Goal: Communication & Community: Answer question/provide support

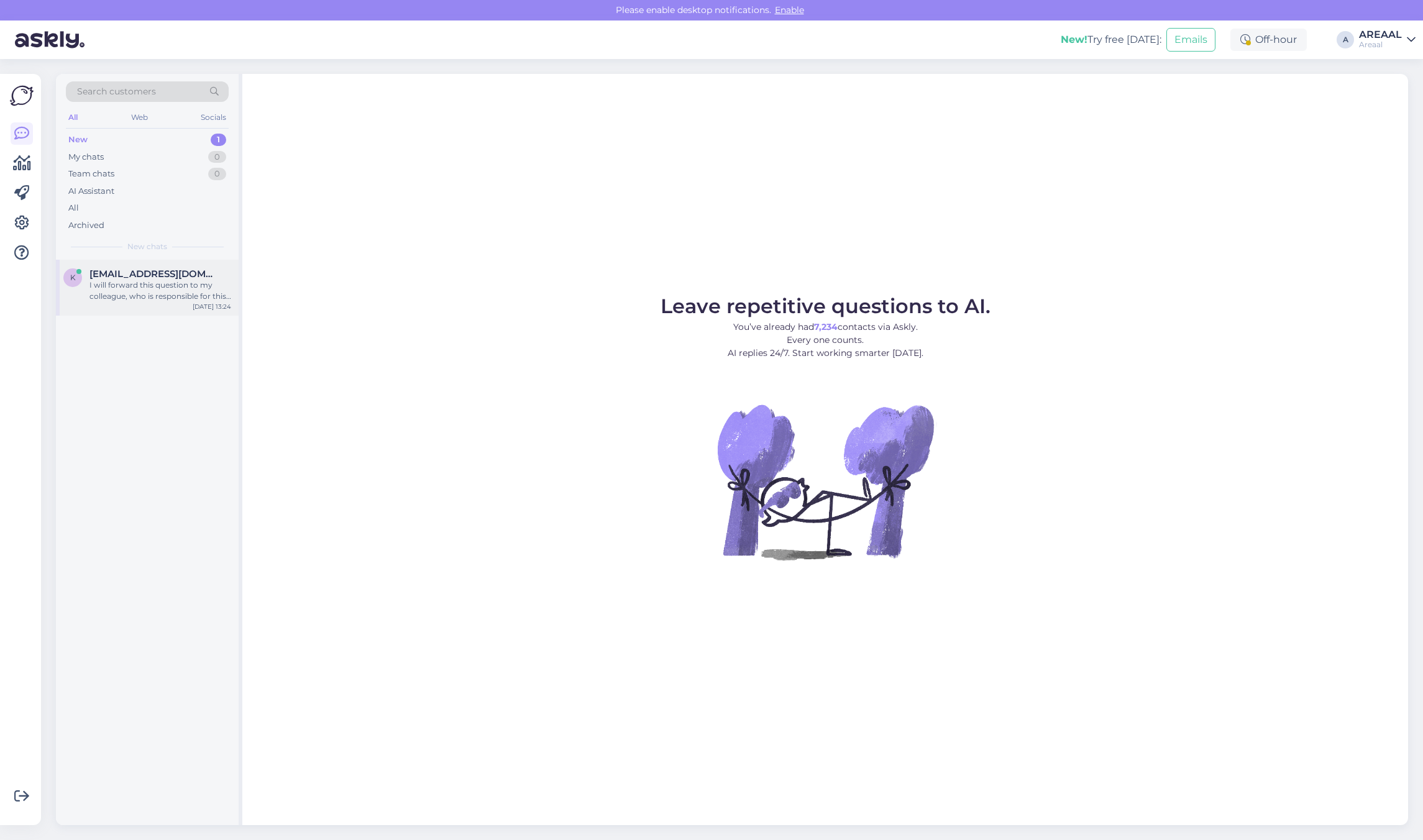
click at [206, 287] on div "I will forward this question to my colleague, who is responsible for this. The …" at bounding box center [160, 290] width 142 height 23
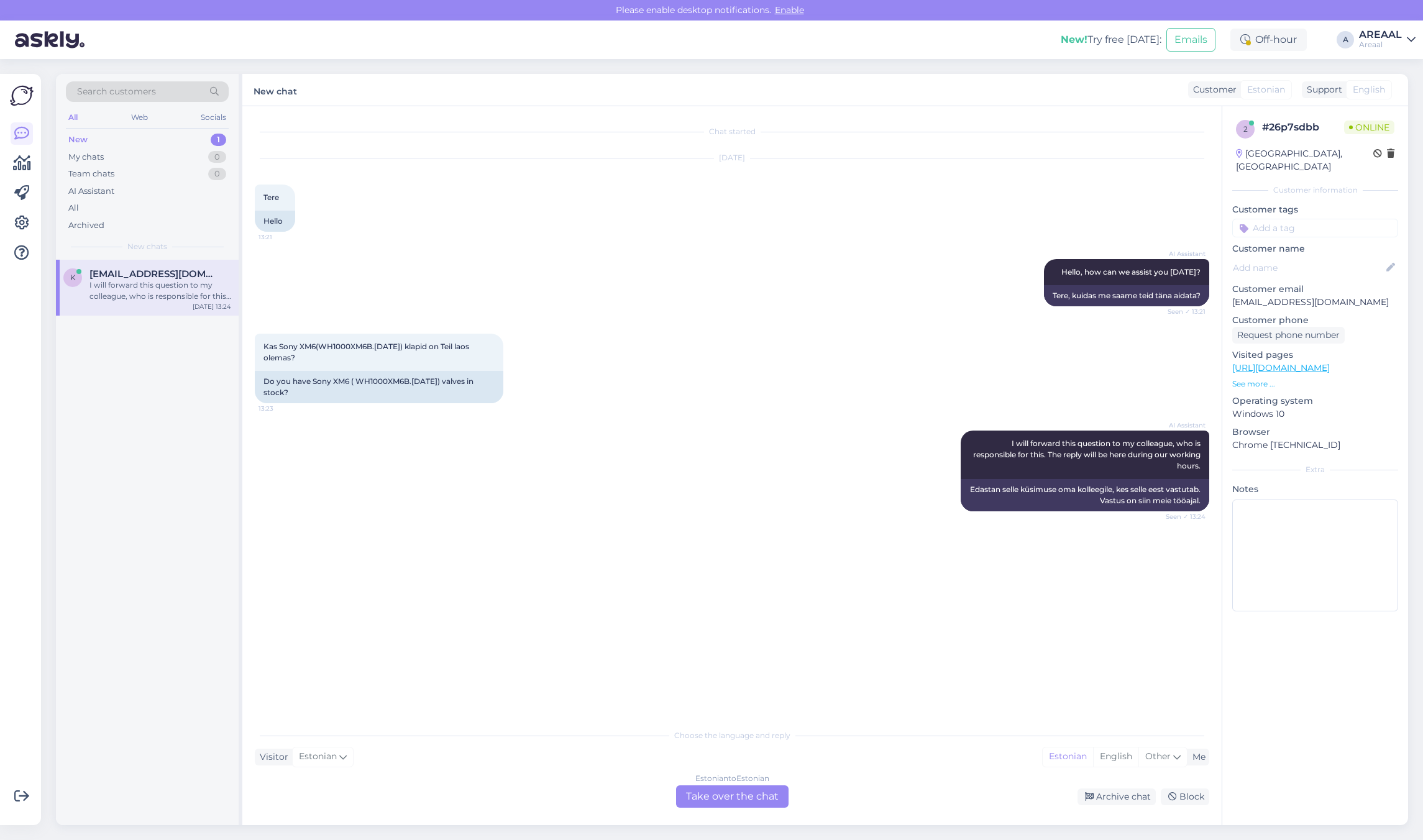
click at [729, 801] on div "Estonian to Estonian Take over the chat" at bounding box center [732, 796] width 113 height 23
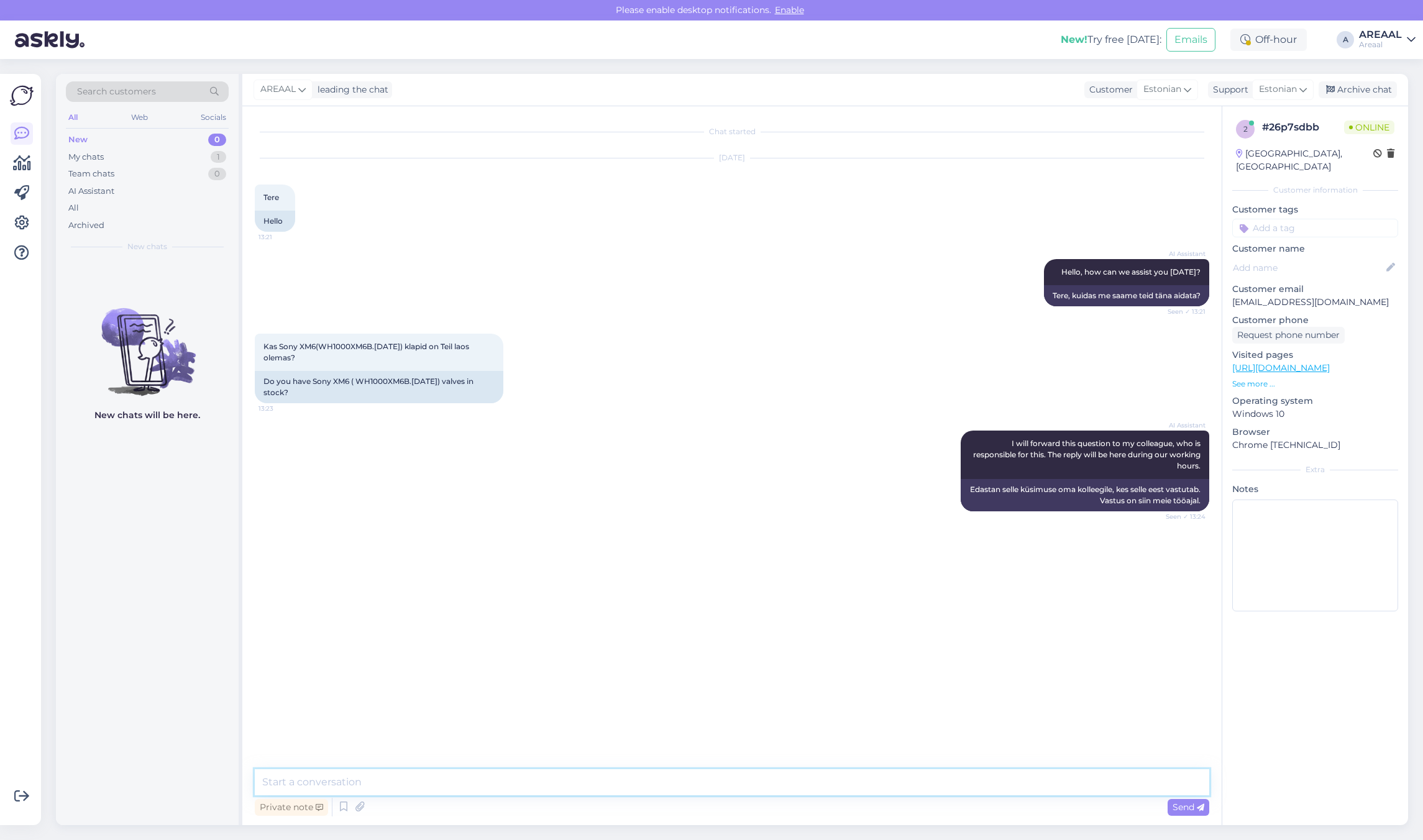
click at [723, 781] on textarea at bounding box center [732, 782] width 954 height 26
type textarea "Tarneaeg 5-10 tööpäeva"
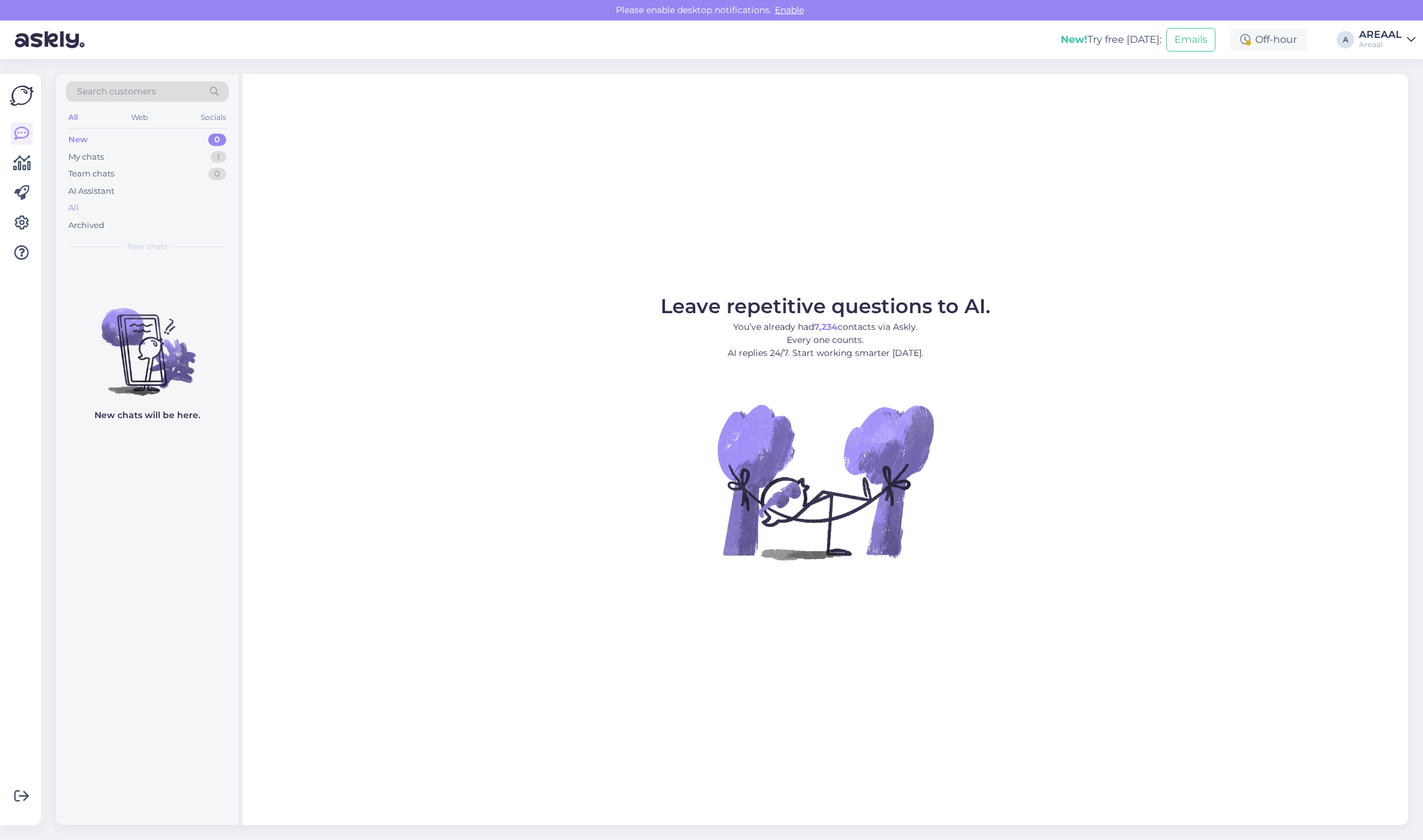
click at [94, 215] on div "All" at bounding box center [147, 208] width 163 height 17
click at [697, 302] on span "Leave repetitive questions to AI." at bounding box center [825, 306] width 330 height 24
click at [94, 211] on div "All" at bounding box center [147, 208] width 163 height 17
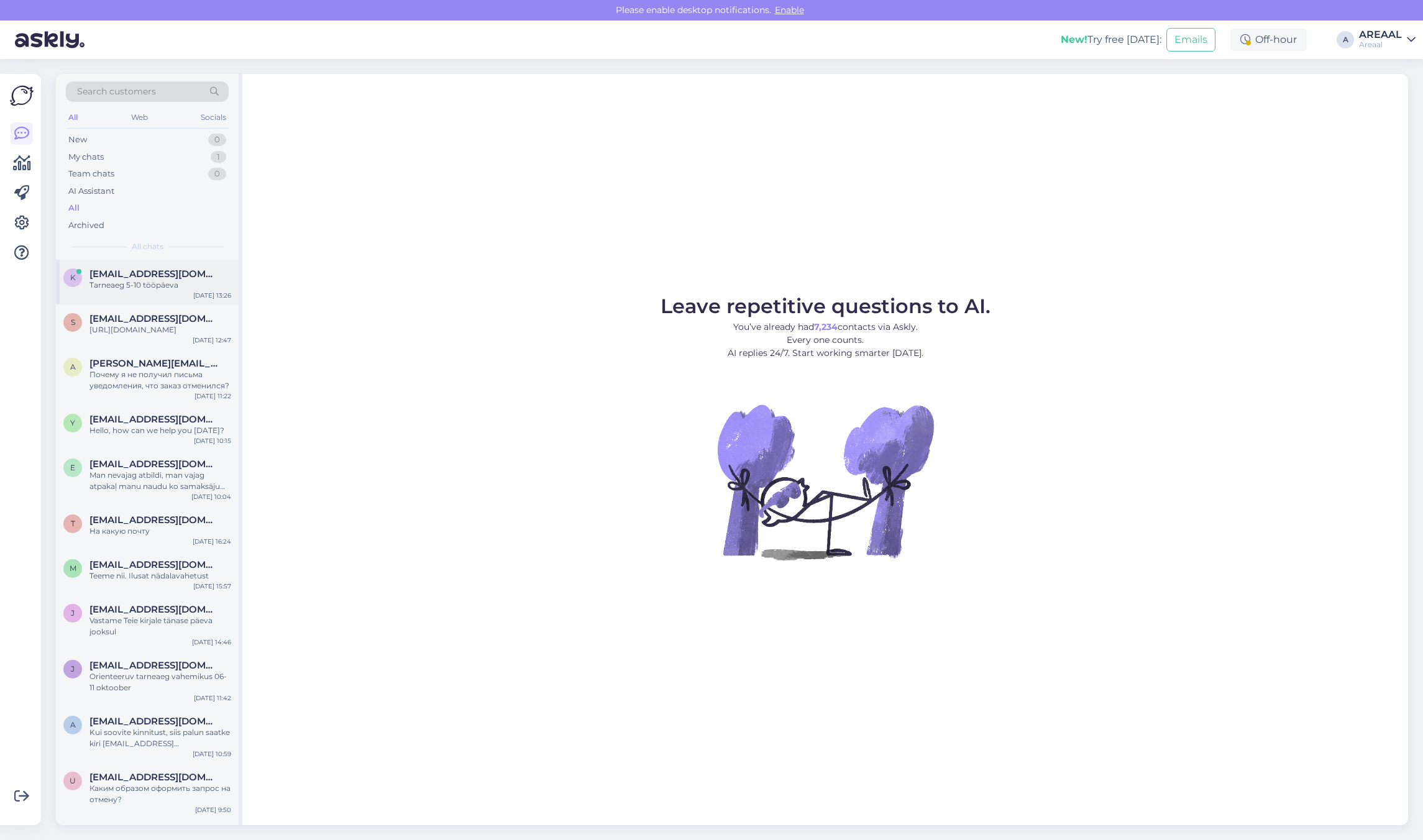
click at [140, 292] on div "k kristikukkur@gmail.com Tarneaeg 5-10 tööpäeva Oct 5 13:26" at bounding box center [147, 282] width 183 height 44
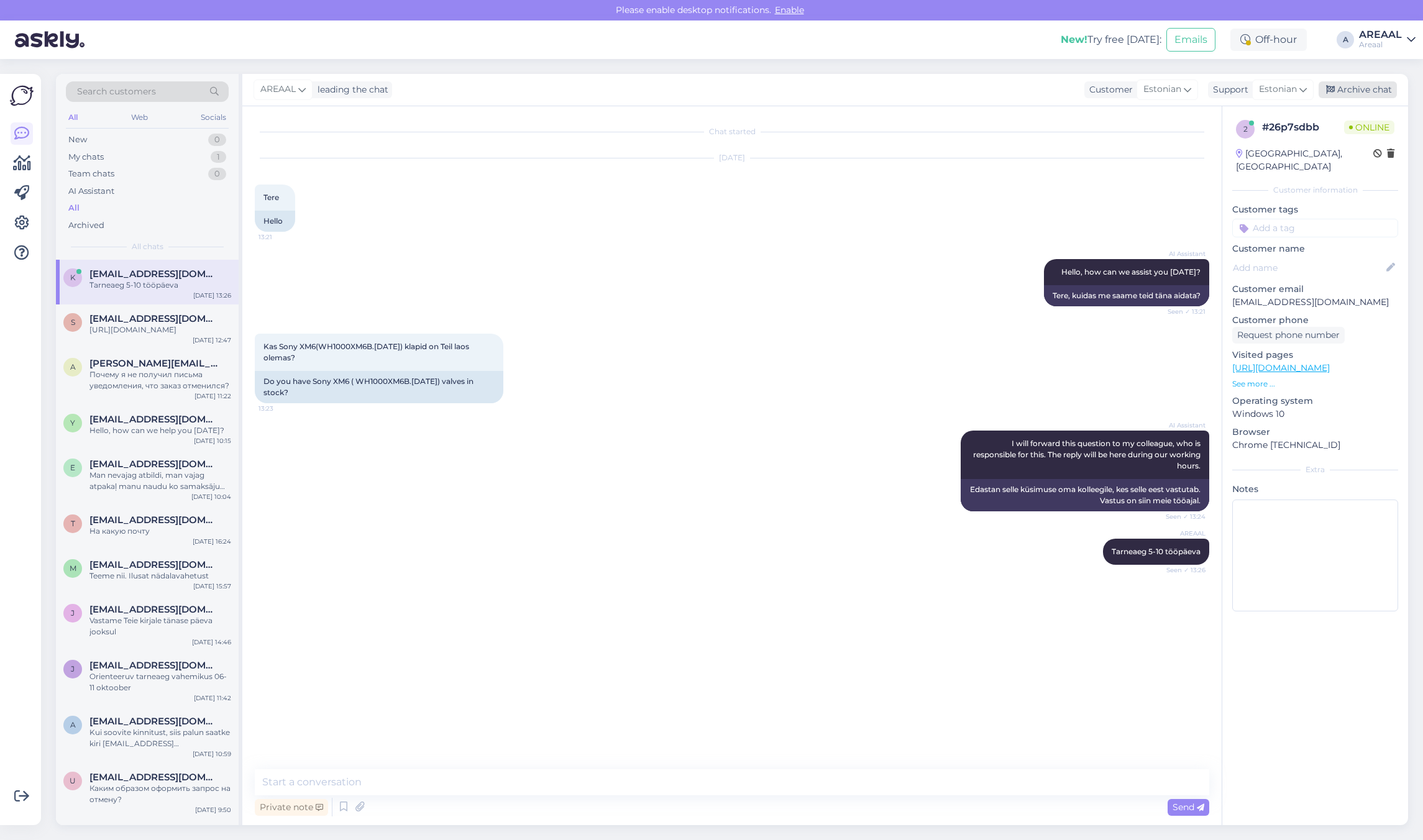
click at [1380, 86] on div "Archive chat" at bounding box center [1358, 90] width 79 height 17
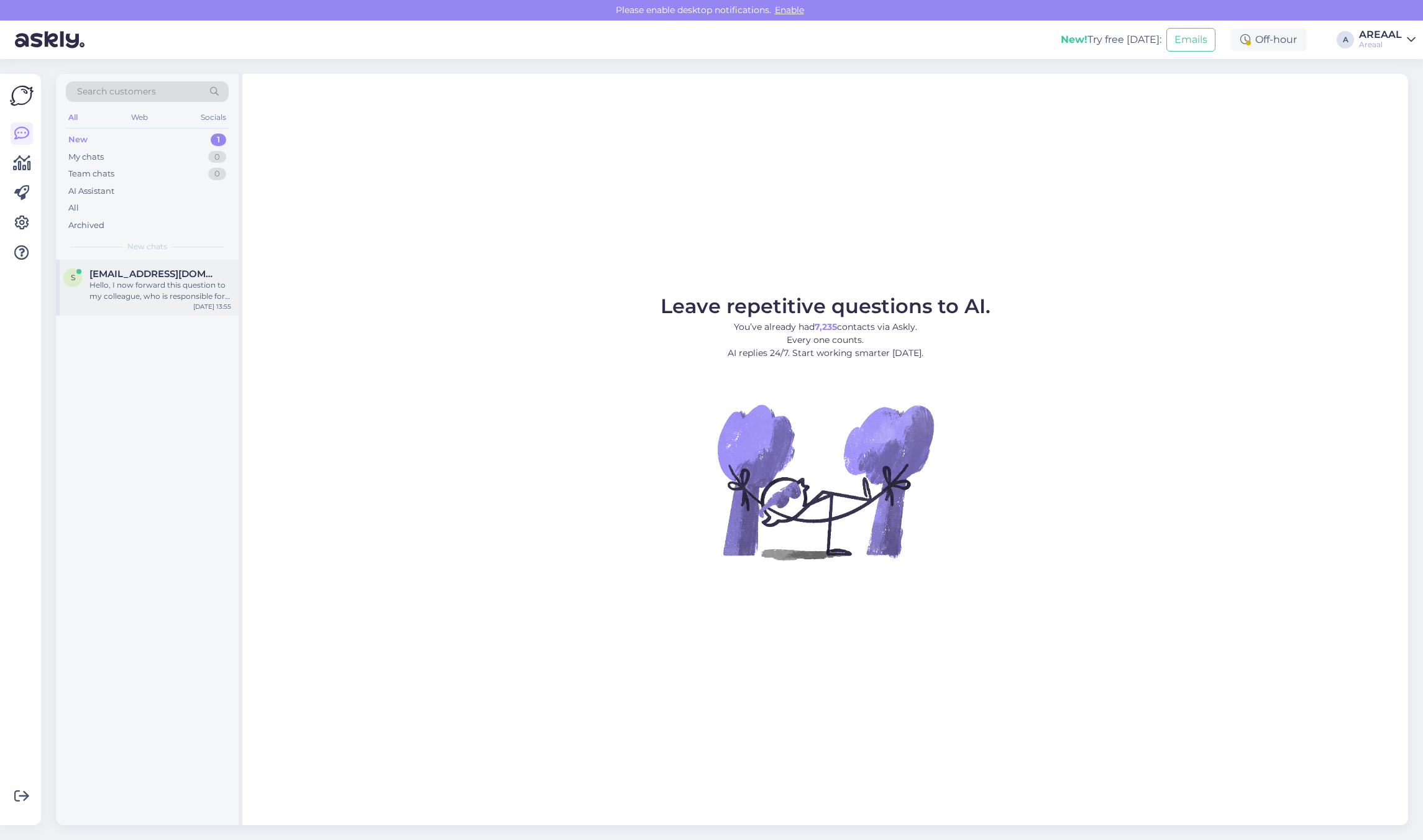
click at [138, 287] on div "Hello, I now forward this question to my colleague, who is responsible for this…" at bounding box center [160, 290] width 142 height 23
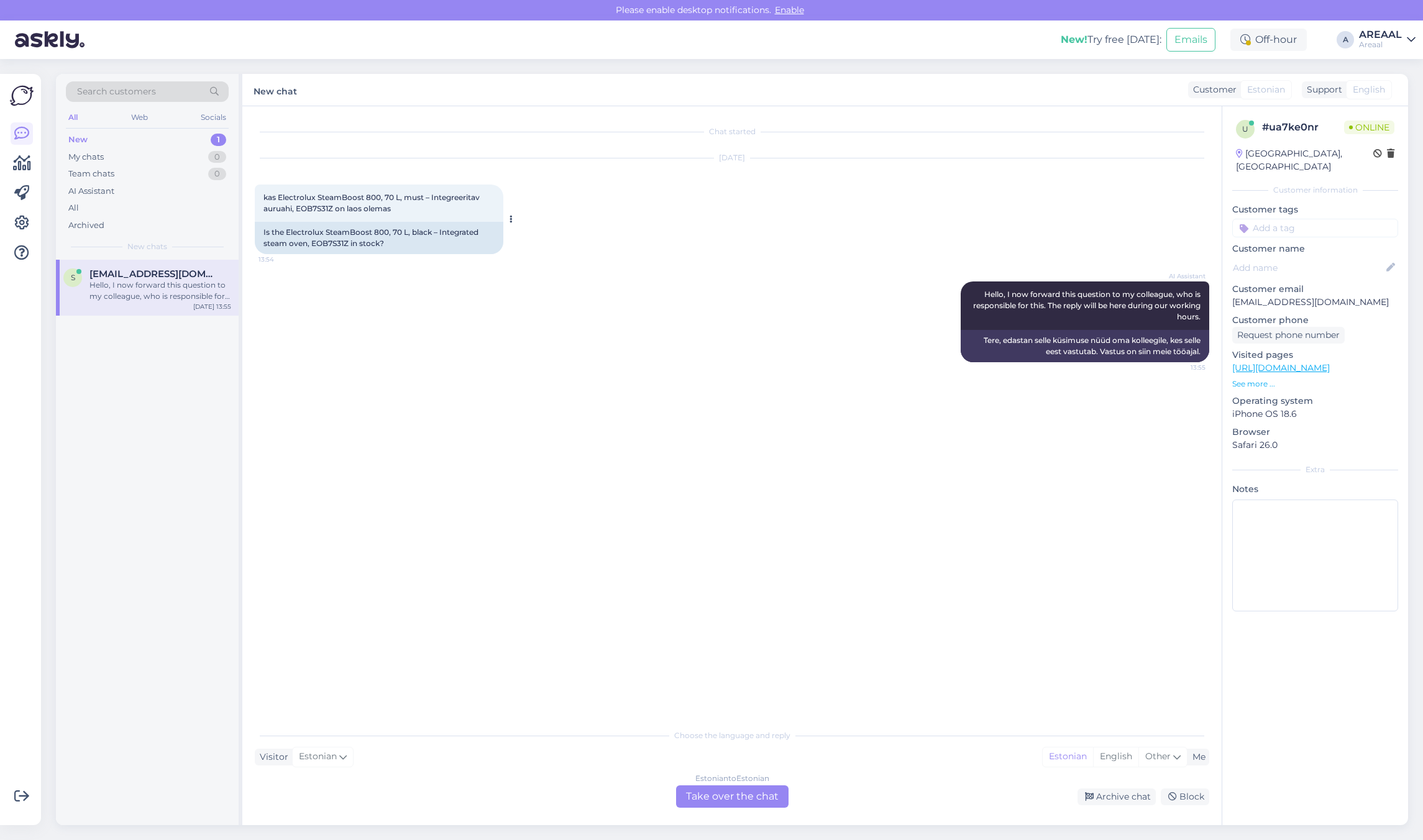
click at [309, 218] on div "kas Electrolux SteamBoost 800, 70 L, must – Integreeritav auruahi, EOB7S31Z on …" at bounding box center [379, 203] width 249 height 37
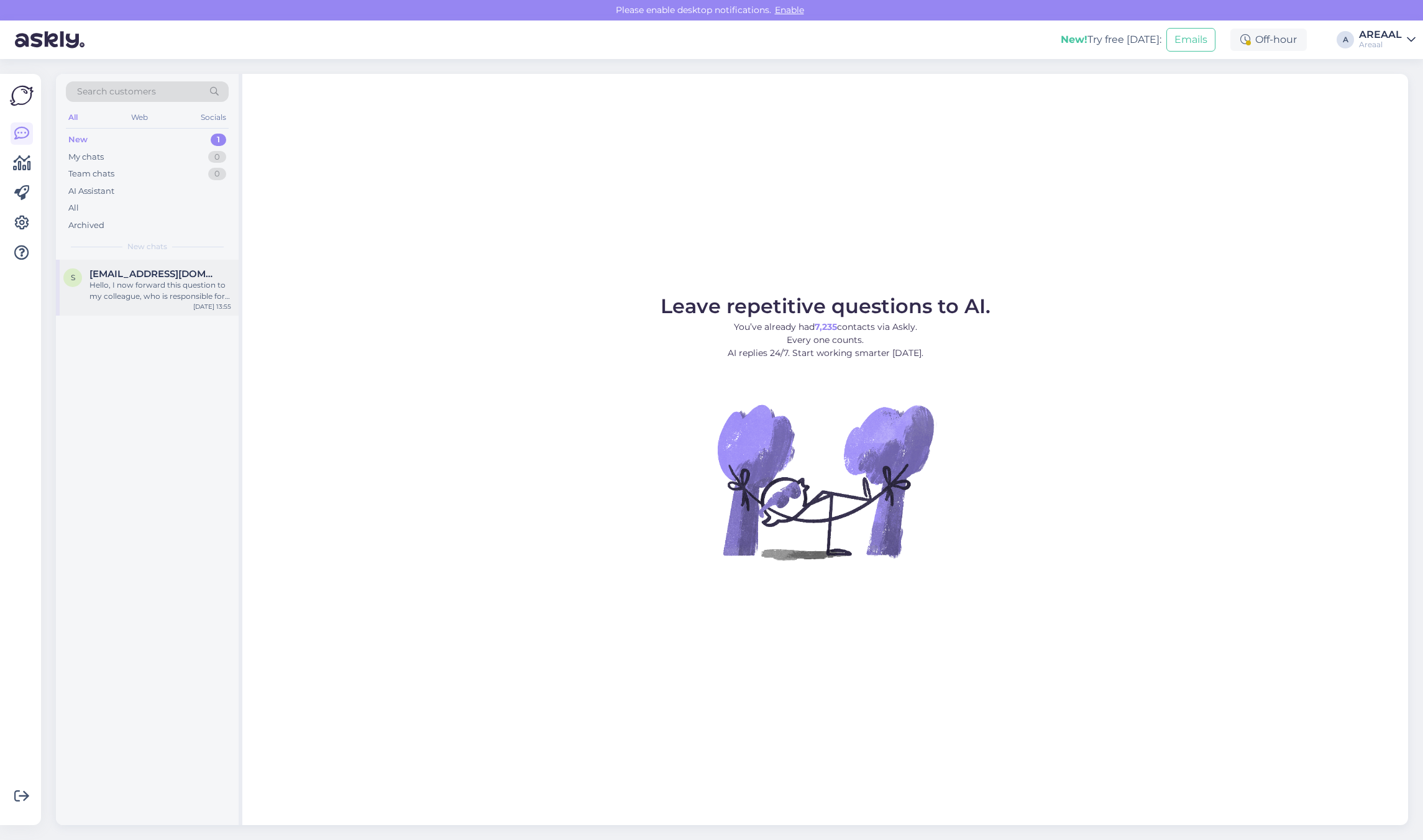
click at [173, 267] on div "s [EMAIL_ADDRESS][DOMAIN_NAME] Hello, I now forward this question to my colleag…" at bounding box center [147, 288] width 183 height 56
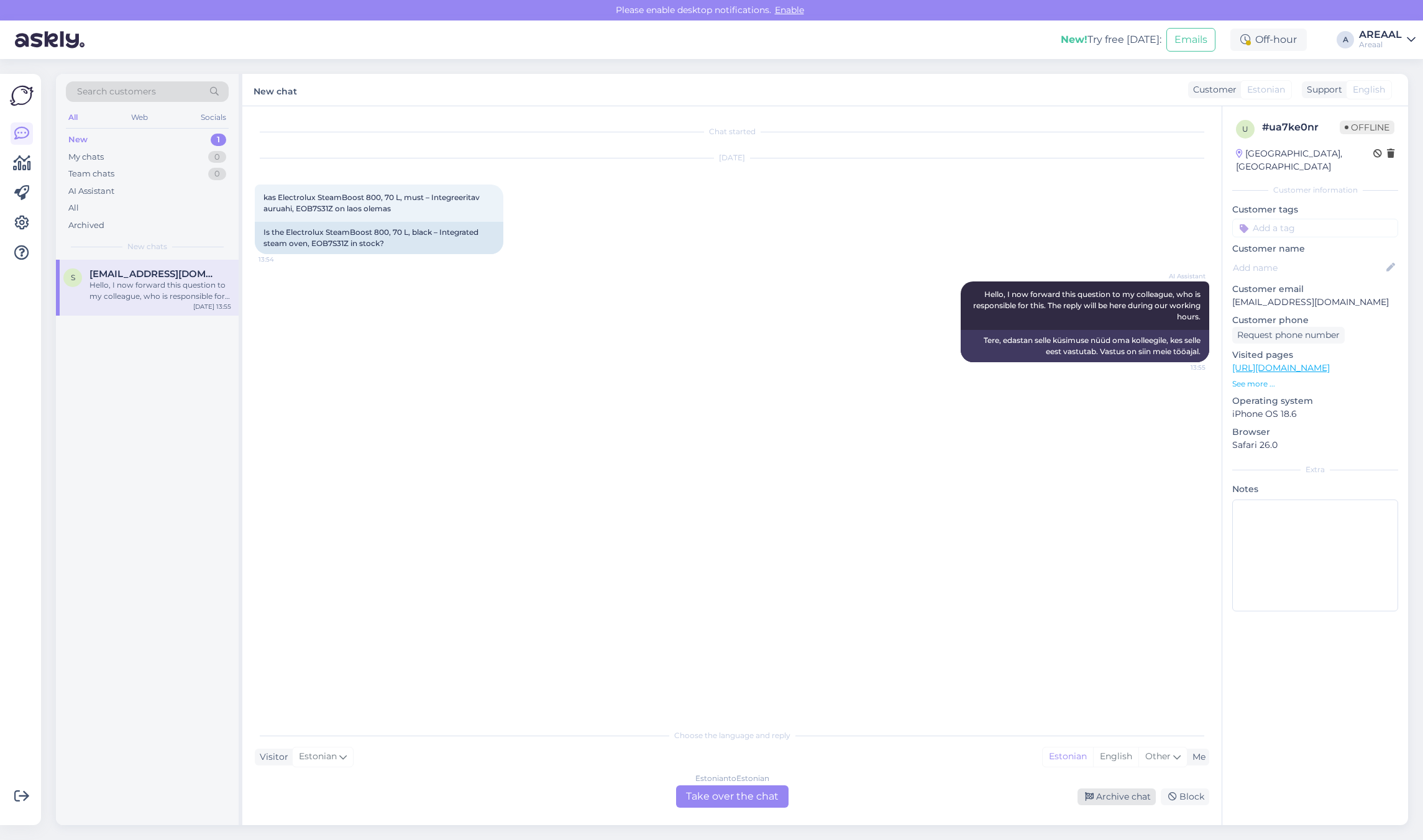
click at [1120, 801] on div "Archive chat" at bounding box center [1117, 796] width 79 height 17
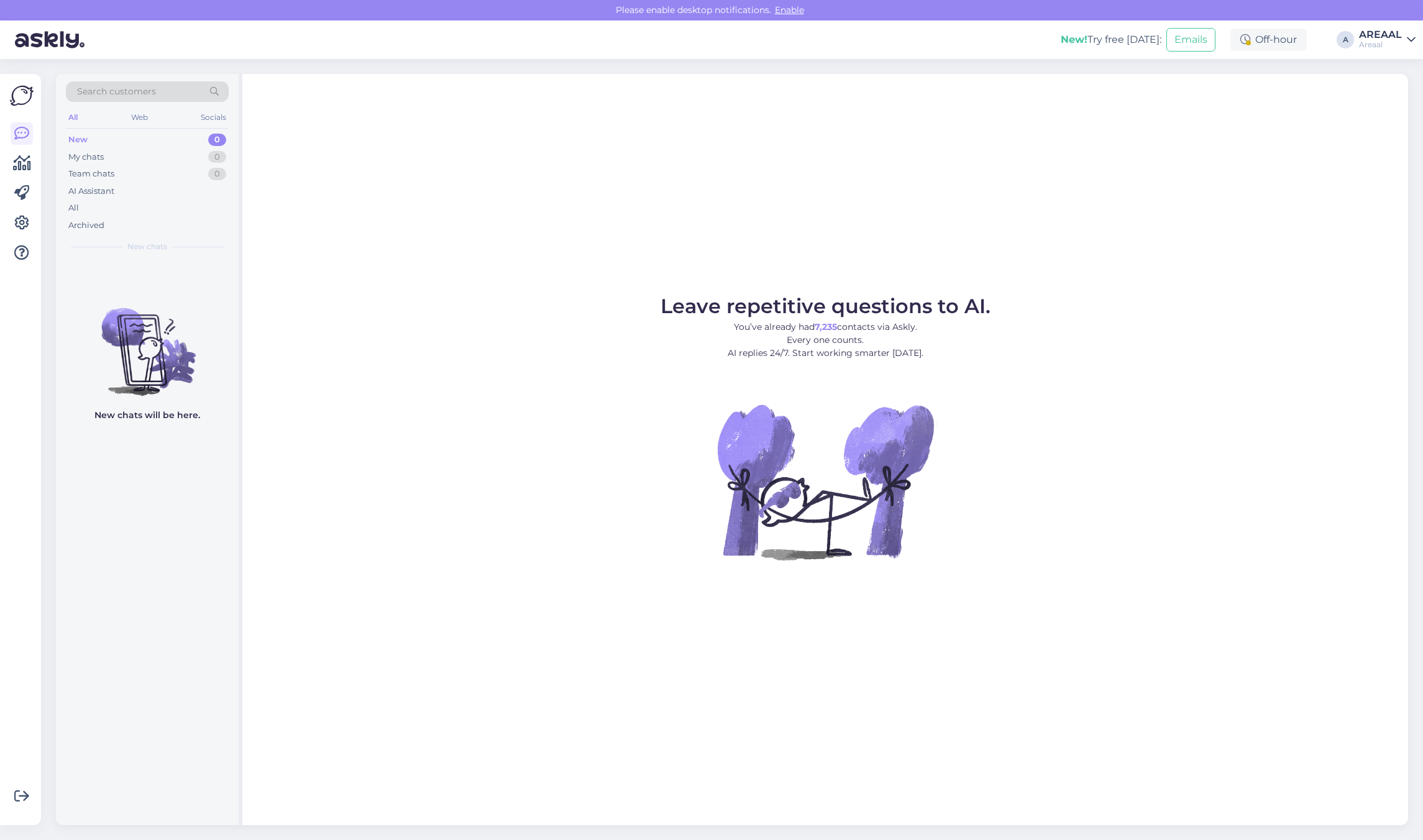
click at [197, 207] on div "All" at bounding box center [147, 208] width 163 height 17
click at [189, 204] on div "All" at bounding box center [147, 208] width 163 height 17
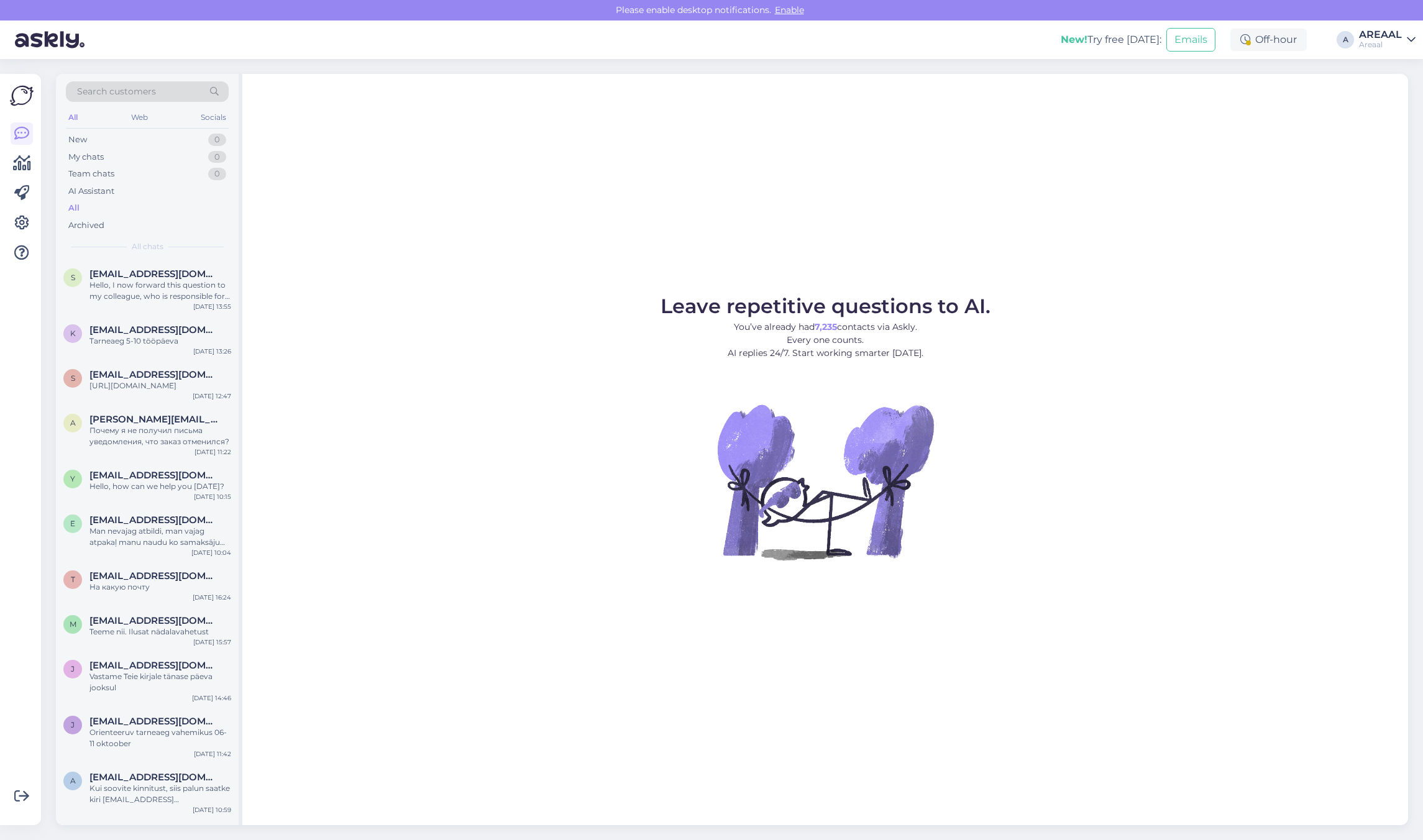
click at [475, 208] on div "Leave repetitive questions to AI. You’ve already had 7,235 contacts via Askly. …" at bounding box center [825, 450] width 1166 height 751
